Goal: Transaction & Acquisition: Purchase product/service

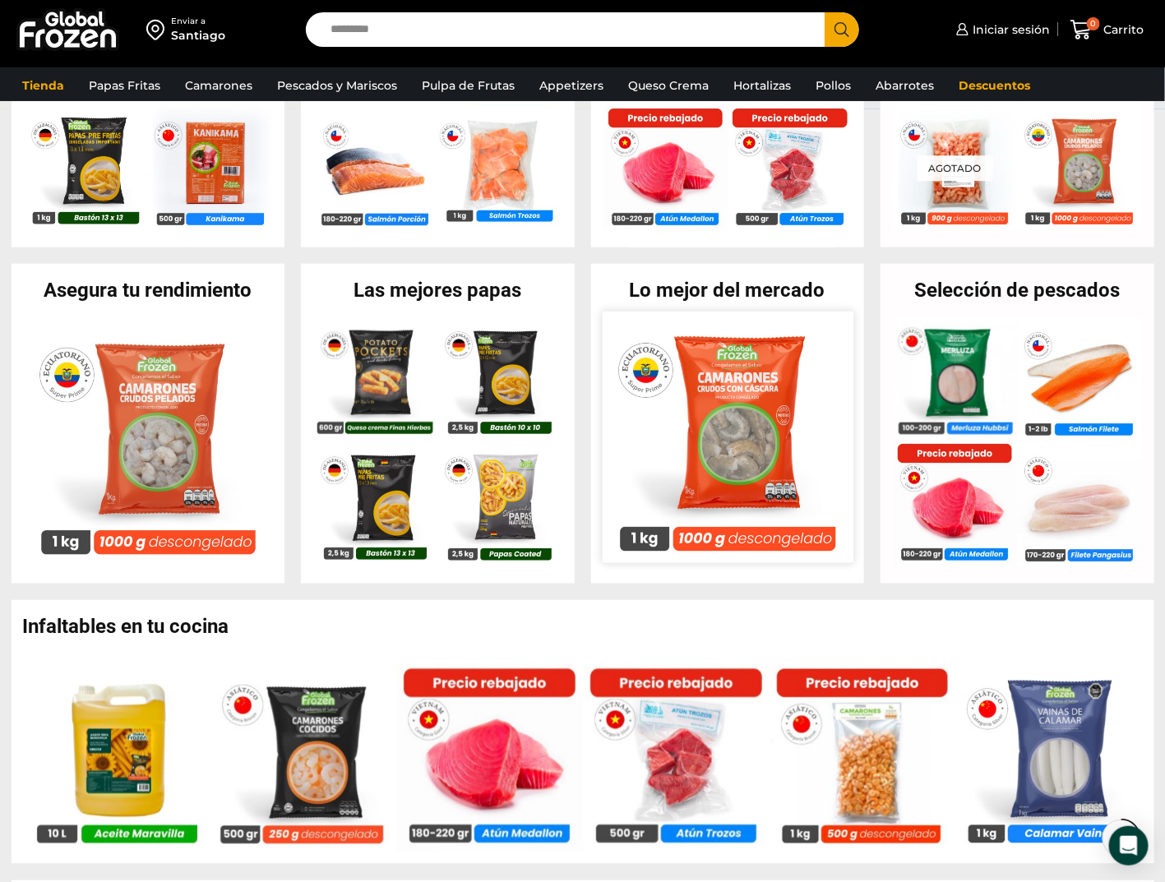
scroll to position [821, 0]
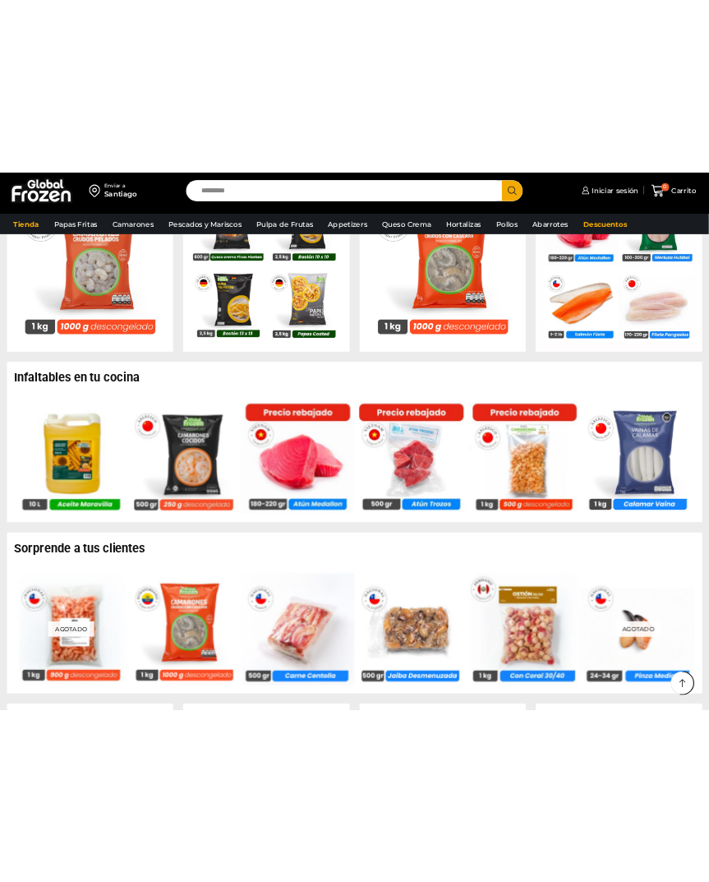
scroll to position [821, 0]
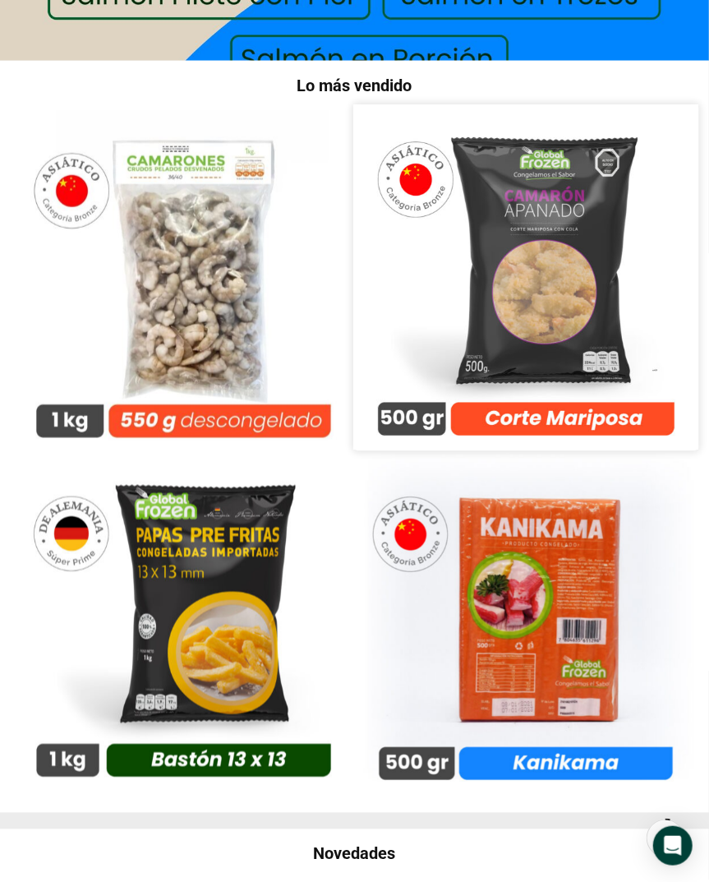
scroll to position [493, 0]
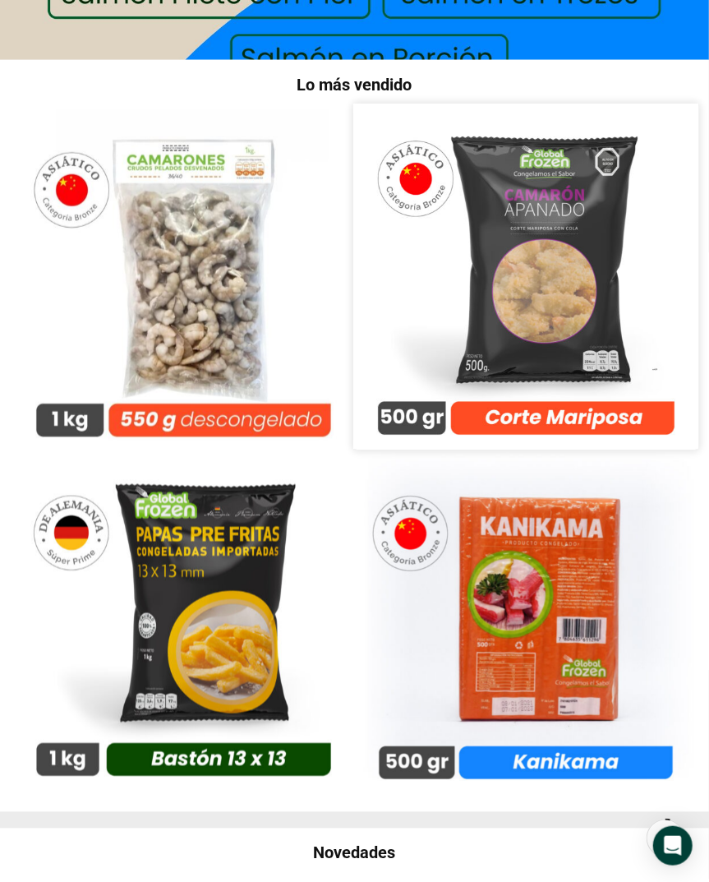
click at [408, 302] on img at bounding box center [525, 276] width 344 height 344
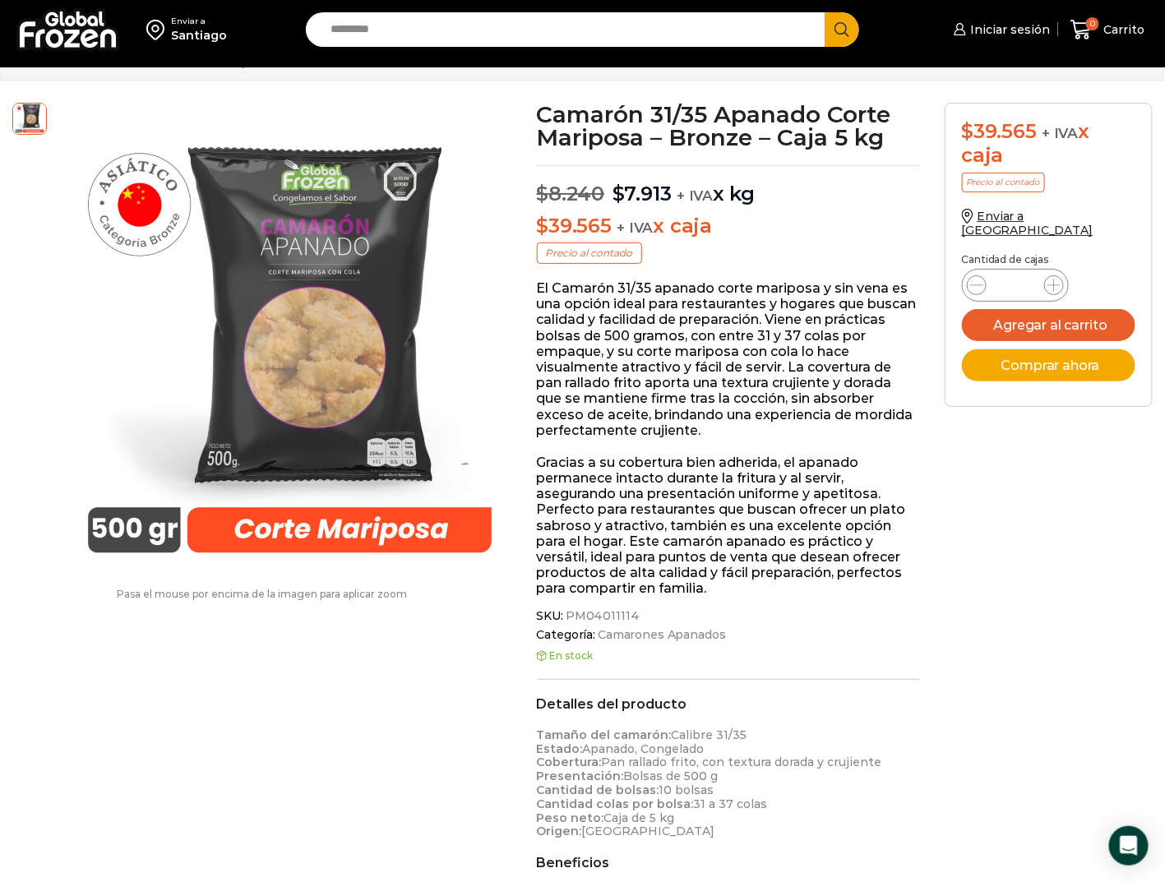
click at [71, 25] on img at bounding box center [67, 29] width 103 height 43
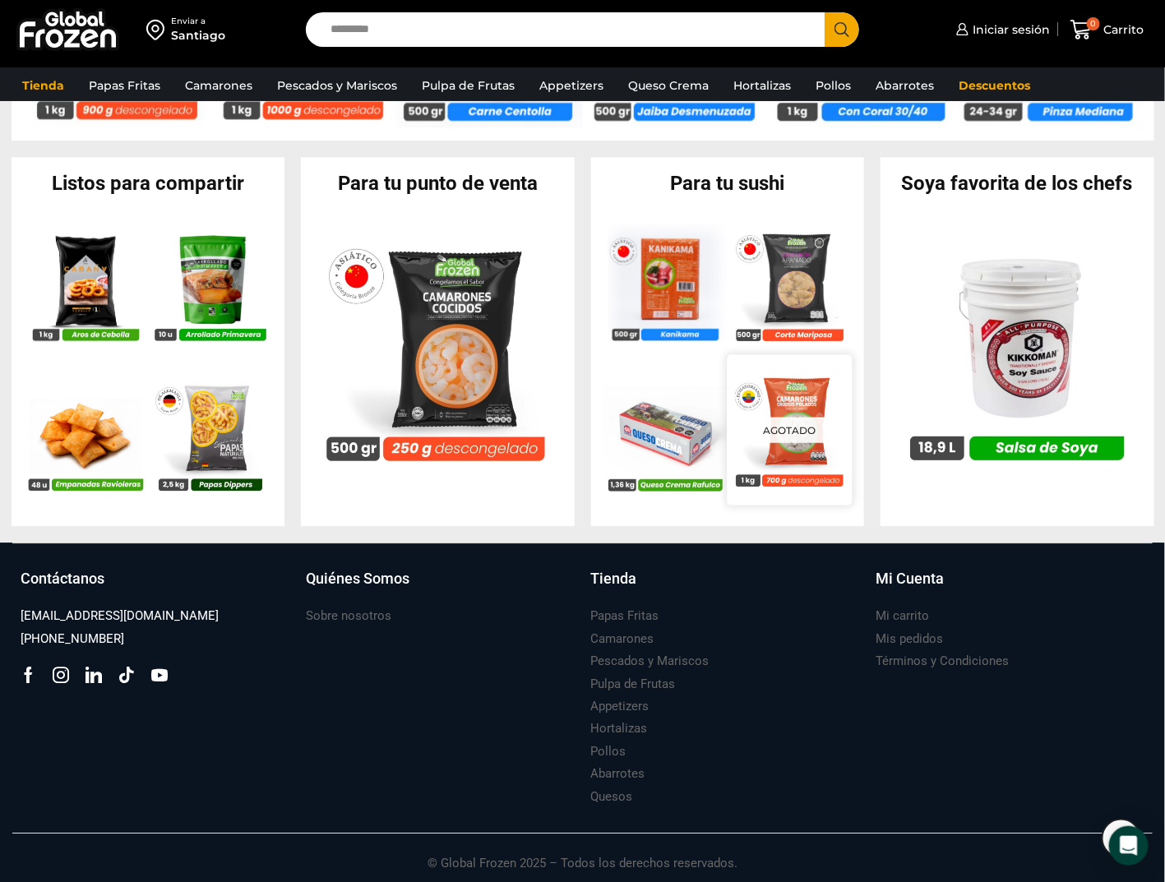
scroll to position [1536, 0]
